Goal: Check status: Check status

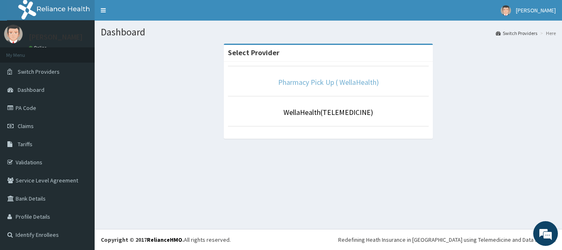
click at [314, 84] on link "Pharmacy Pick Up ( WellaHealth)" at bounding box center [328, 81] width 101 height 9
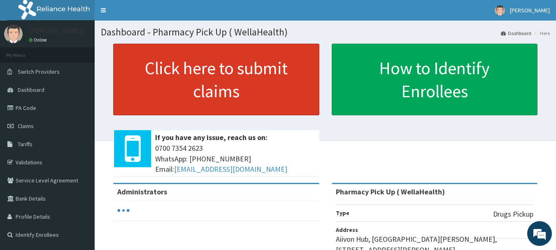
click at [273, 74] on link "Click here to submit claims" at bounding box center [216, 80] width 206 height 72
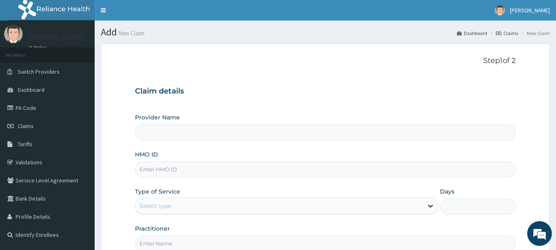
click at [512, 31] on link "Claims" at bounding box center [507, 33] width 22 height 7
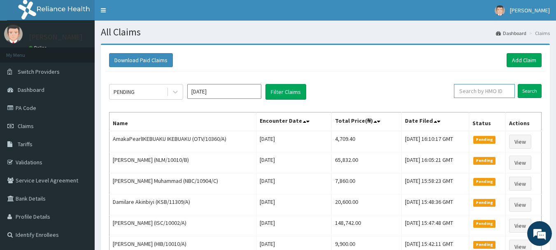
click at [477, 94] on input "text" at bounding box center [484, 91] width 61 height 14
click at [481, 86] on input "text" at bounding box center [484, 91] width 61 height 14
click at [473, 92] on input "text" at bounding box center [484, 91] width 61 height 14
click at [476, 90] on input "text" at bounding box center [484, 91] width 61 height 14
click at [484, 87] on input "text" at bounding box center [484, 91] width 61 height 14
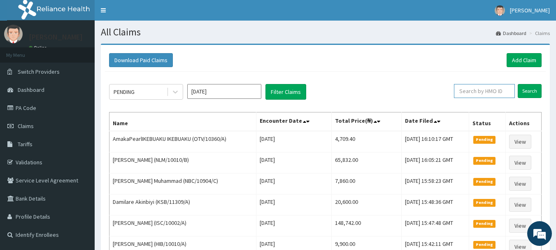
paste input "SGH/10005/A"
type input "SGH/10005/A"
click at [533, 93] on input "Search" at bounding box center [530, 91] width 24 height 14
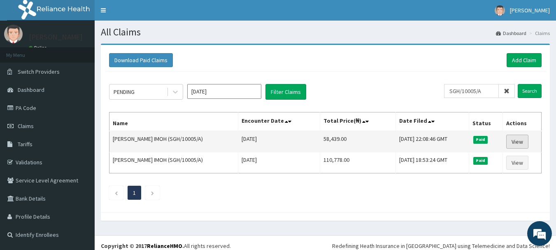
click at [519, 140] on link "View" at bounding box center [517, 142] width 22 height 14
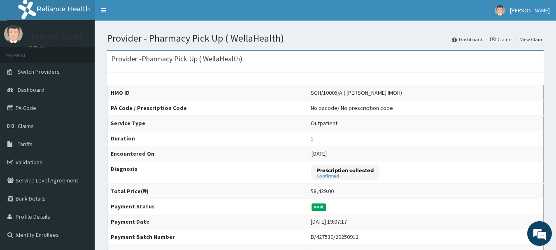
click at [507, 40] on link "Claims" at bounding box center [501, 39] width 22 height 7
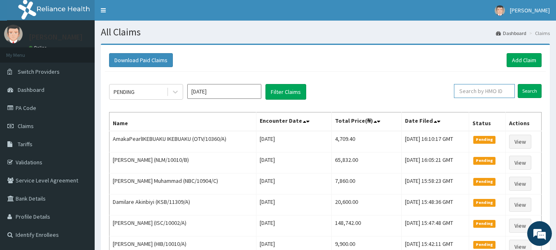
click at [471, 96] on input "text" at bounding box center [484, 91] width 61 height 14
paste input "SGH/10005/A"
type input "SGH/10005/A"
click at [526, 94] on input "Search" at bounding box center [530, 91] width 24 height 14
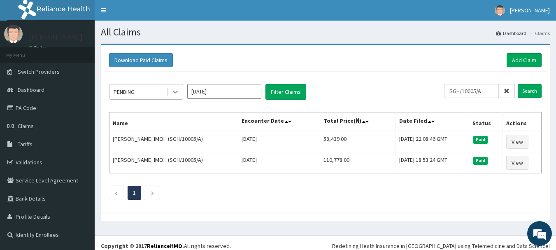
click at [178, 93] on icon at bounding box center [175, 92] width 8 height 8
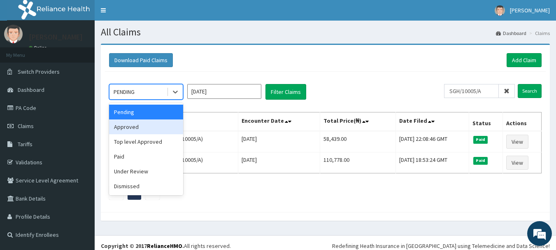
click at [154, 130] on div "Approved" at bounding box center [146, 126] width 74 height 15
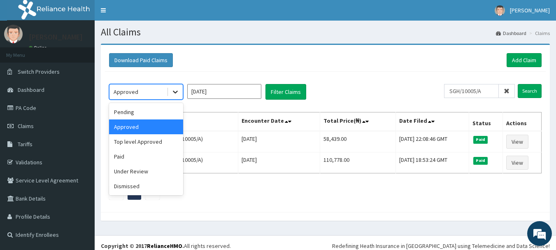
click at [177, 91] on icon at bounding box center [175, 92] width 8 height 8
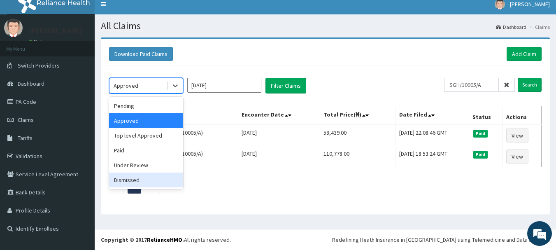
click at [128, 179] on div "Dismissed" at bounding box center [146, 179] width 74 height 15
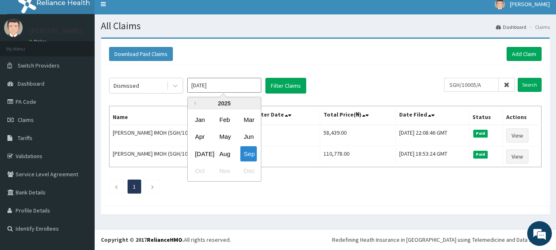
click at [233, 84] on input "Sep 2025" at bounding box center [224, 85] width 74 height 15
click at [205, 151] on div "Jul" at bounding box center [200, 153] width 16 height 15
type input "Jul 2025"
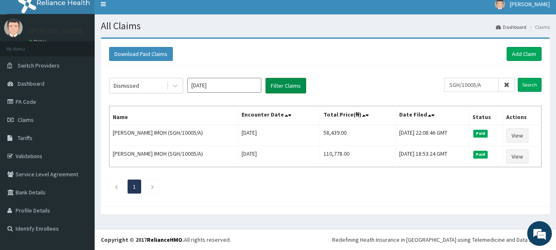
click at [296, 90] on button "Filter Claims" at bounding box center [285, 86] width 41 height 16
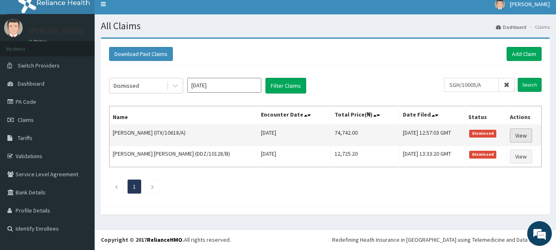
click at [521, 135] on link "View" at bounding box center [521, 135] width 22 height 14
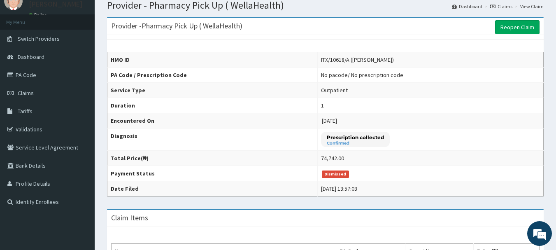
scroll to position [35, 0]
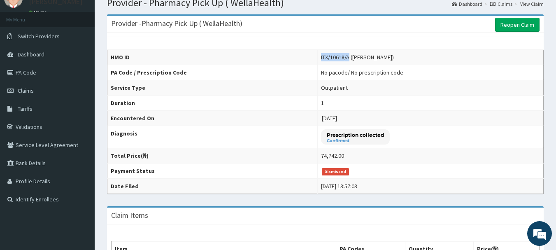
drag, startPoint x: 317, startPoint y: 57, endPoint x: 345, endPoint y: 58, distance: 28.0
click at [345, 58] on div "ITX/10618/A ([PERSON_NAME])" at bounding box center [357, 57] width 73 height 8
copy div "ITX/10618/A"
click at [507, 5] on link "Claims" at bounding box center [501, 3] width 22 height 7
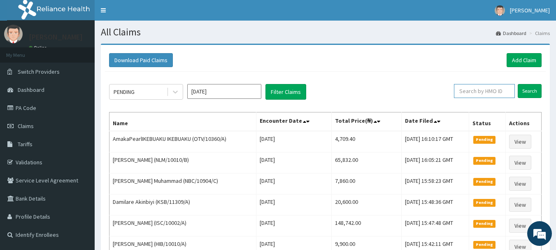
click at [480, 84] on input "text" at bounding box center [484, 91] width 61 height 14
paste input "ITX/10618/A"
type input "ITX/10618/A"
click at [534, 87] on input "Search" at bounding box center [530, 91] width 24 height 14
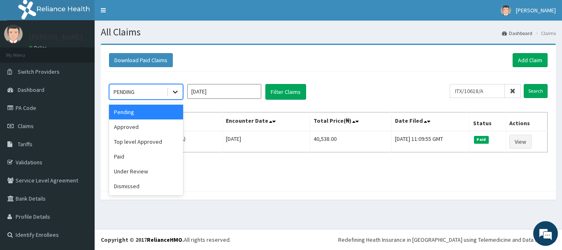
click at [177, 93] on icon at bounding box center [175, 92] width 8 height 8
click at [137, 187] on div "Dismissed" at bounding box center [146, 186] width 74 height 15
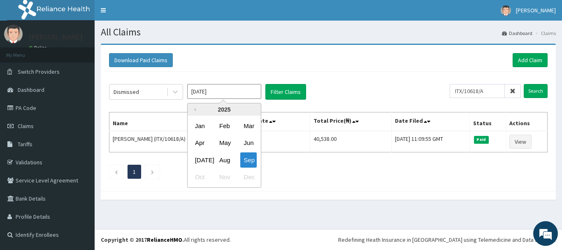
click at [218, 93] on input "[DATE]" at bounding box center [224, 91] width 74 height 15
click at [198, 157] on div "Jul" at bounding box center [200, 159] width 16 height 15
type input "Jul 2025"
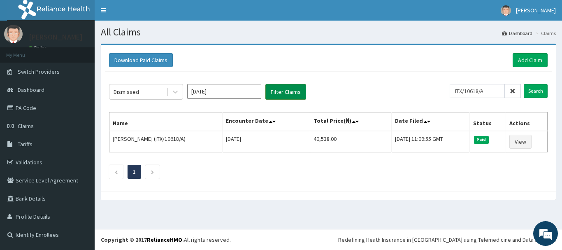
click at [296, 88] on button "Filter Claims" at bounding box center [285, 92] width 41 height 16
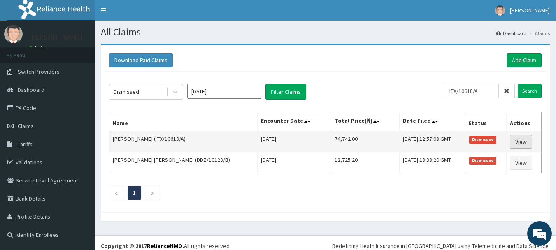
click at [519, 140] on link "View" at bounding box center [521, 142] width 22 height 14
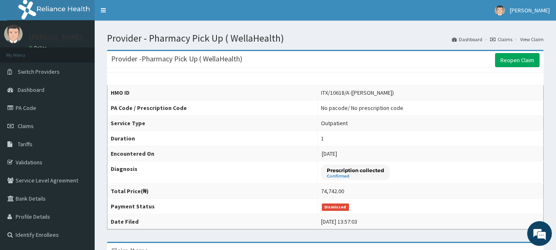
click at [507, 36] on link "Claims" at bounding box center [501, 39] width 22 height 7
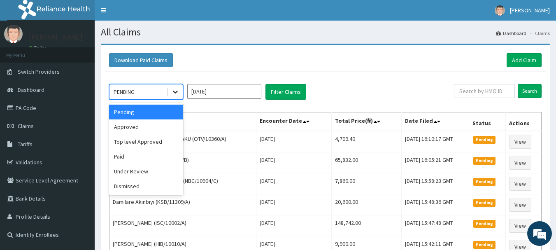
click at [176, 93] on icon at bounding box center [175, 92] width 8 height 8
click at [135, 193] on div "Dismissed" at bounding box center [146, 186] width 74 height 15
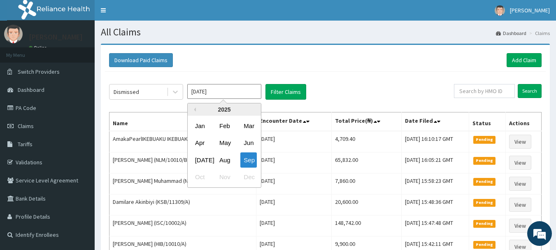
click at [240, 93] on input "[DATE]" at bounding box center [224, 91] width 74 height 15
click at [205, 163] on div "[DATE]" at bounding box center [200, 159] width 16 height 15
type input "[DATE]"
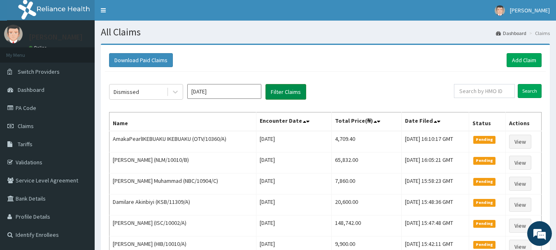
click at [285, 86] on button "Filter Claims" at bounding box center [285, 92] width 41 height 16
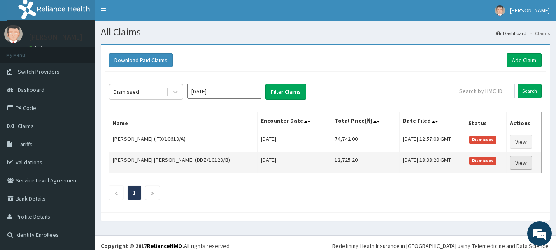
click at [517, 161] on link "View" at bounding box center [521, 163] width 22 height 14
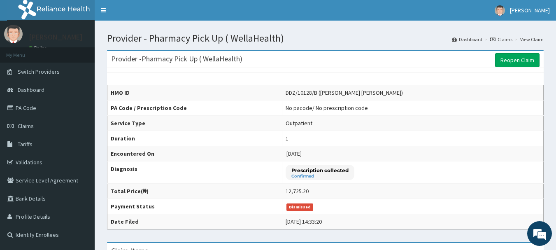
click at [508, 38] on link "Claims" at bounding box center [501, 39] width 22 height 7
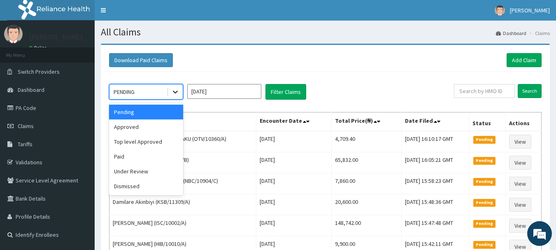
click at [177, 93] on icon at bounding box center [175, 92] width 8 height 8
click at [130, 169] on div "Under Review" at bounding box center [146, 171] width 74 height 15
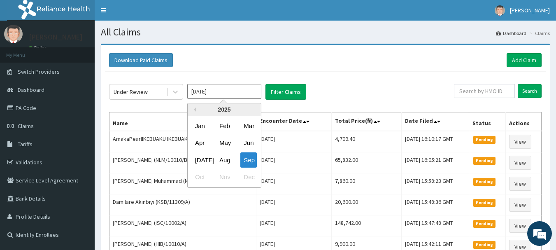
click at [226, 86] on input "[DATE]" at bounding box center [224, 91] width 74 height 15
click at [205, 158] on div "Jul" at bounding box center [200, 159] width 16 height 15
type input "Jul 2025"
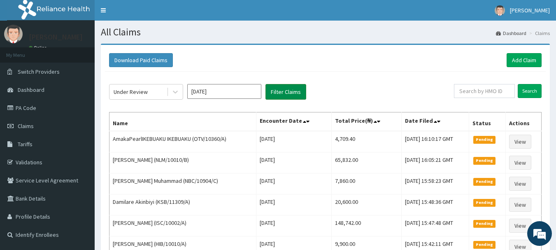
click at [274, 94] on button "Filter Claims" at bounding box center [285, 92] width 41 height 16
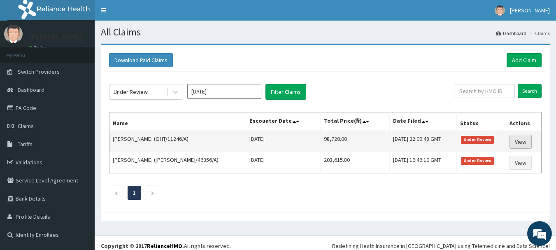
click at [518, 140] on link "View" at bounding box center [521, 142] width 22 height 14
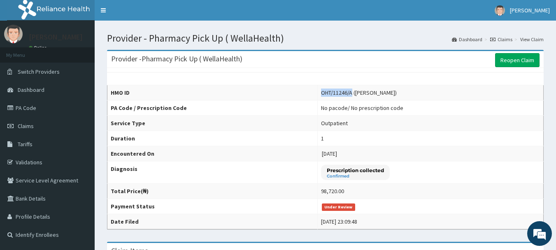
drag, startPoint x: 316, startPoint y: 93, endPoint x: 347, endPoint y: 95, distance: 31.0
click at [347, 95] on td "OHT/11246/A (Feyishayo Olajide)" at bounding box center [431, 92] width 226 height 15
copy div "OHT/11246/A"
click at [504, 39] on link "Claims" at bounding box center [501, 39] width 22 height 7
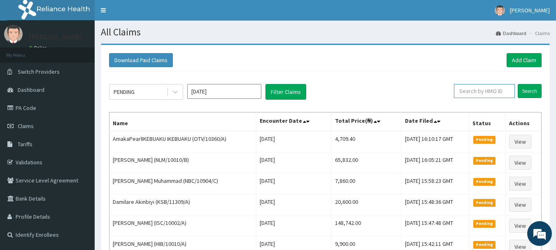
click at [474, 92] on input "text" at bounding box center [484, 91] width 61 height 14
paste input "RET/46356/A"
type input "RET/46356/A"
click at [526, 96] on input "Search" at bounding box center [530, 91] width 24 height 14
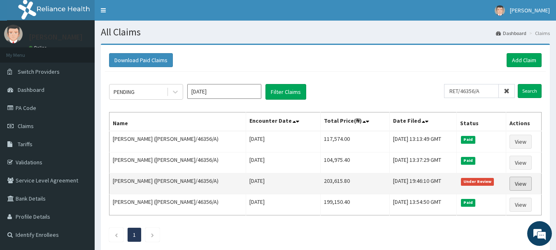
click at [518, 185] on link "View" at bounding box center [521, 184] width 22 height 14
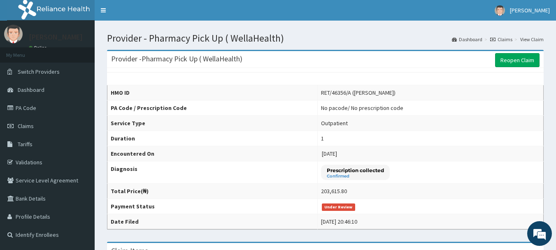
scroll to position [1, 0]
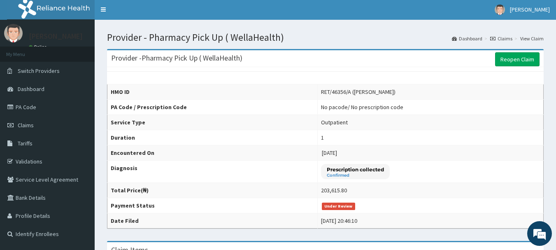
click at [505, 33] on ol "Dashboard Claims View Claim" at bounding box center [498, 38] width 96 height 13
click at [505, 37] on link "Claims" at bounding box center [501, 38] width 22 height 7
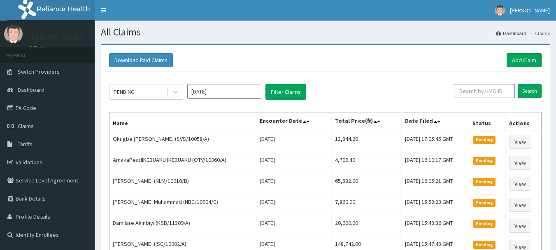
click at [477, 90] on input "text" at bounding box center [484, 91] width 61 height 14
paste input "SGH/10005/A"
type input "SGH/10005/A"
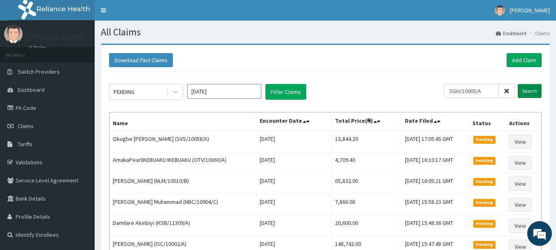
click at [527, 92] on input "Search" at bounding box center [530, 91] width 24 height 14
